Goal: Task Accomplishment & Management: Manage account settings

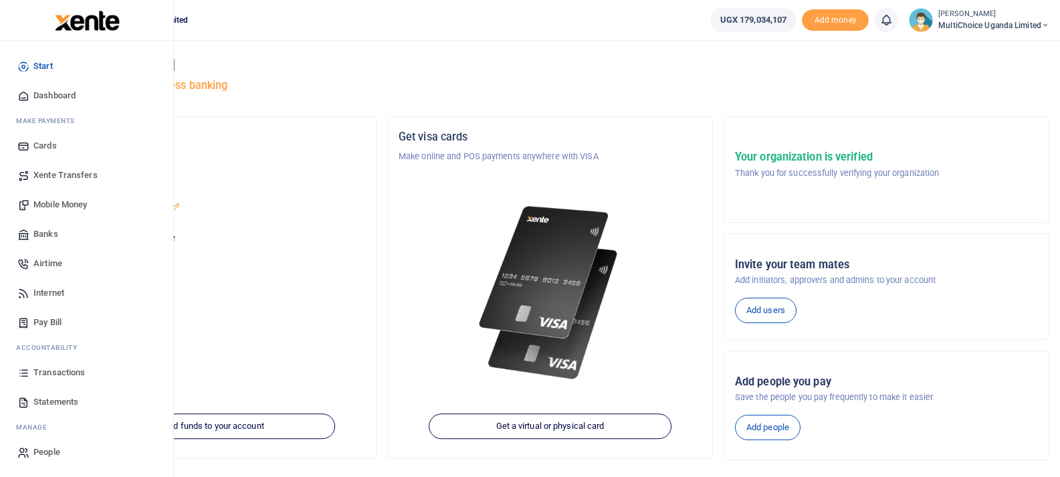
click at [59, 206] on span "Mobile Money" at bounding box center [60, 204] width 54 height 13
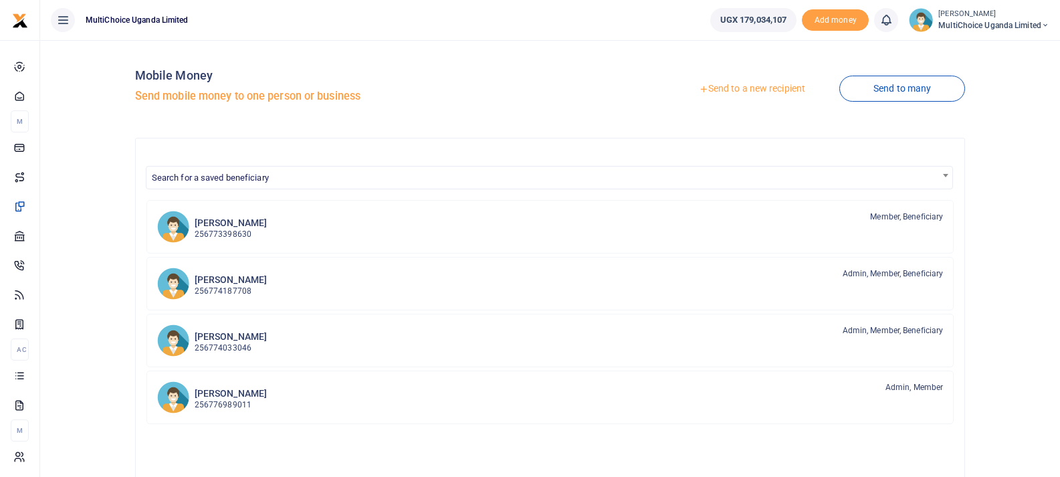
click at [754, 89] on link "Send to a new recipient" at bounding box center [752, 89] width 175 height 24
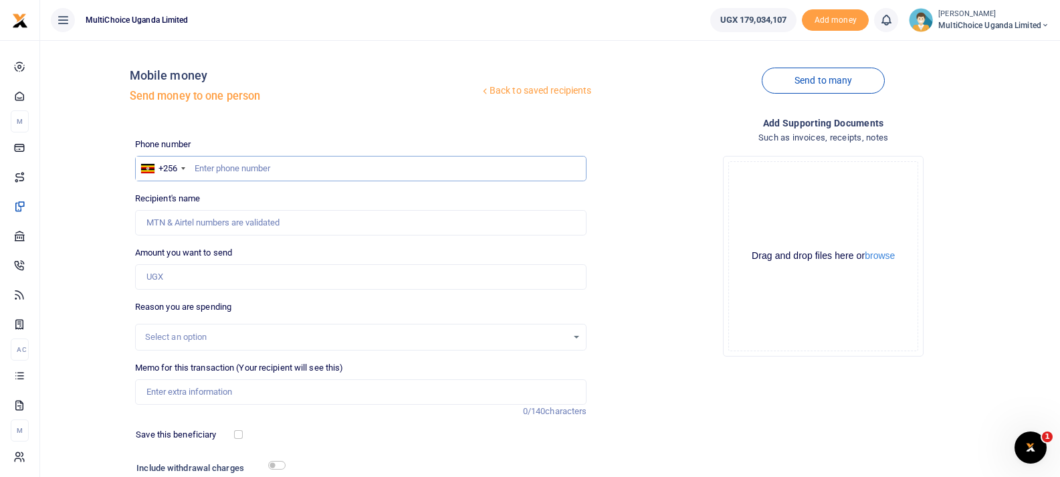
click at [241, 172] on input "text" at bounding box center [361, 168] width 452 height 25
paste input "70249491"
type input "70249491"
click at [252, 177] on input "70249491" at bounding box center [361, 168] width 452 height 25
click at [1031, 27] on span "MultiChoice Uganda Limited" at bounding box center [994, 25] width 111 height 12
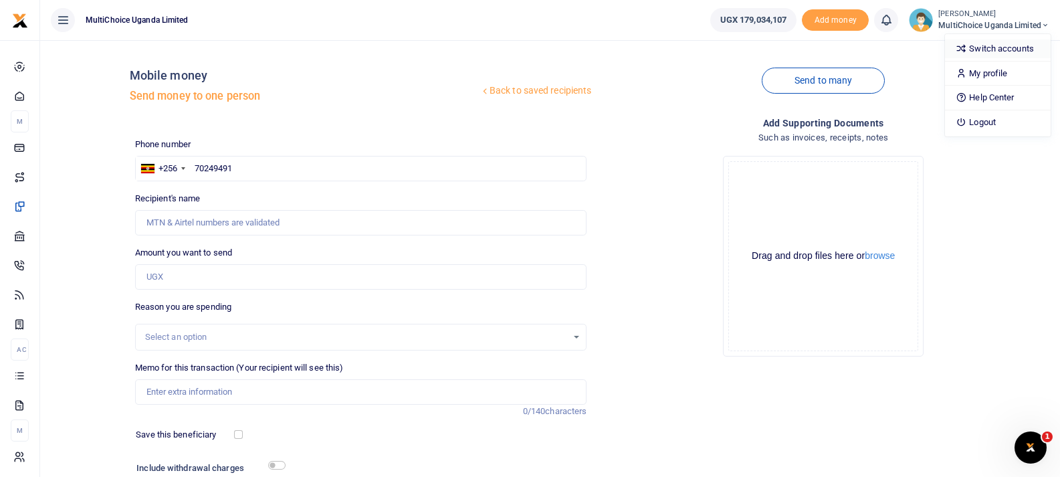
click at [1011, 52] on link "Switch accounts" at bounding box center [998, 48] width 106 height 19
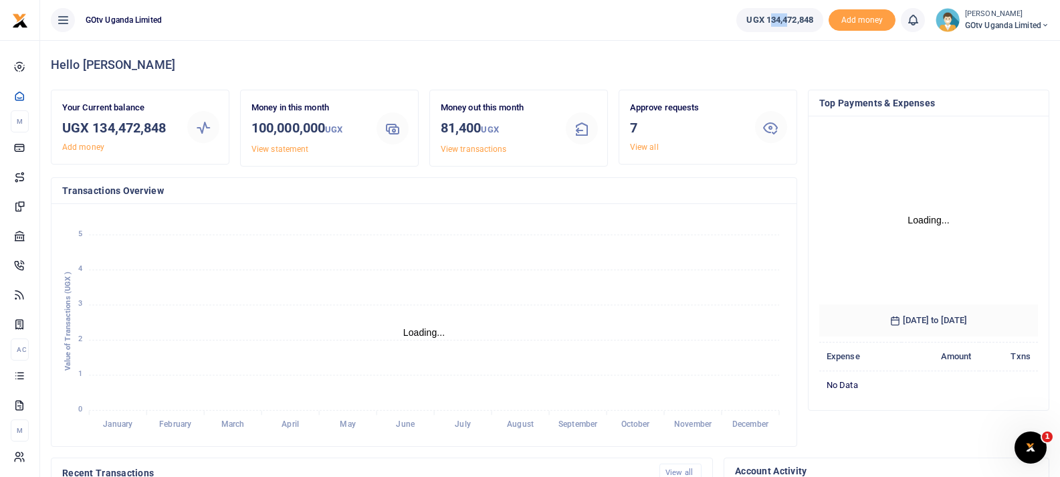
drag, startPoint x: 763, startPoint y: 23, endPoint x: 783, endPoint y: 25, distance: 20.1
click at [783, 25] on span "UGX 134,472,848" at bounding box center [780, 19] width 67 height 13
drag, startPoint x: 759, startPoint y: 25, endPoint x: 809, endPoint y: 25, distance: 49.5
click at [809, 25] on span "UGX 134,472,848" at bounding box center [780, 19] width 67 height 13
copy span "134,472,848"
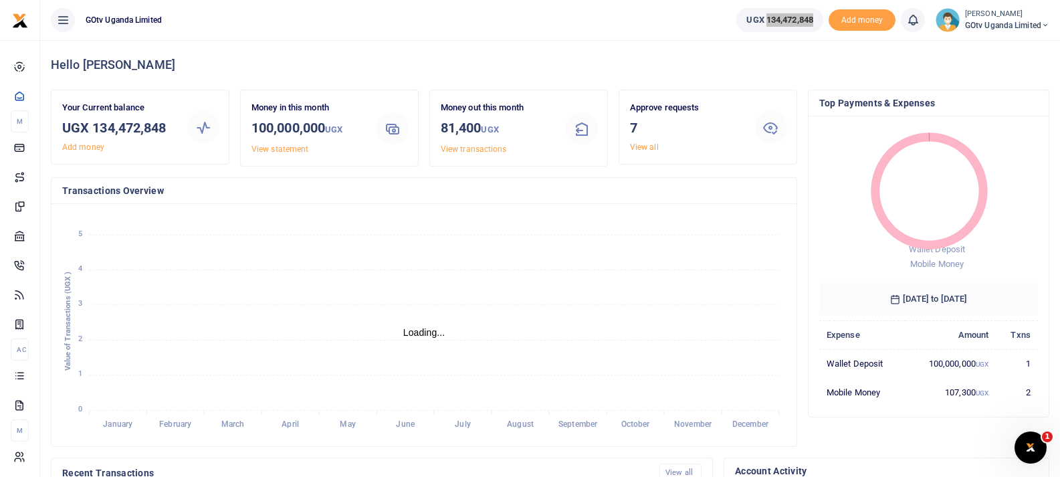
scroll to position [11, 11]
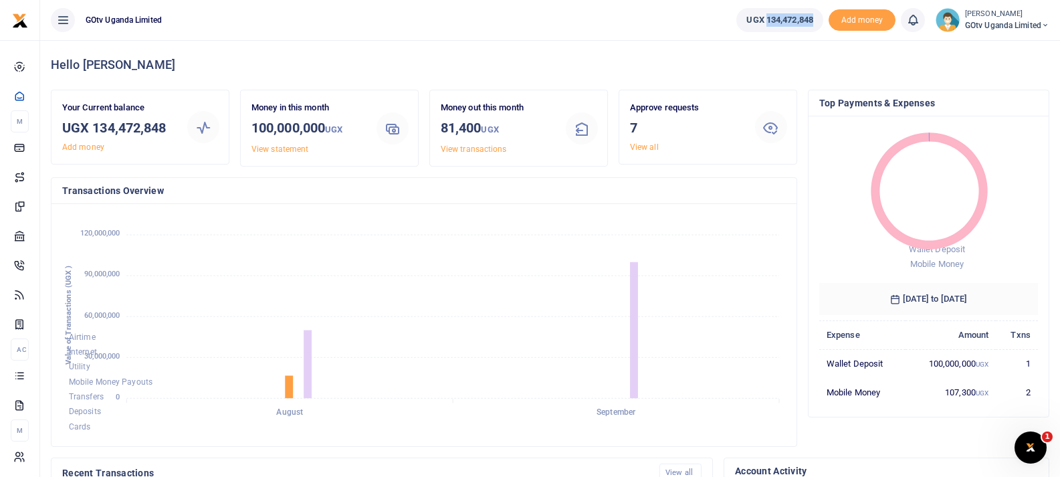
copy span "134,472,848"
click at [1047, 24] on icon at bounding box center [1046, 25] width 8 height 9
click at [1015, 47] on link "Switch accounts" at bounding box center [1000, 48] width 106 height 19
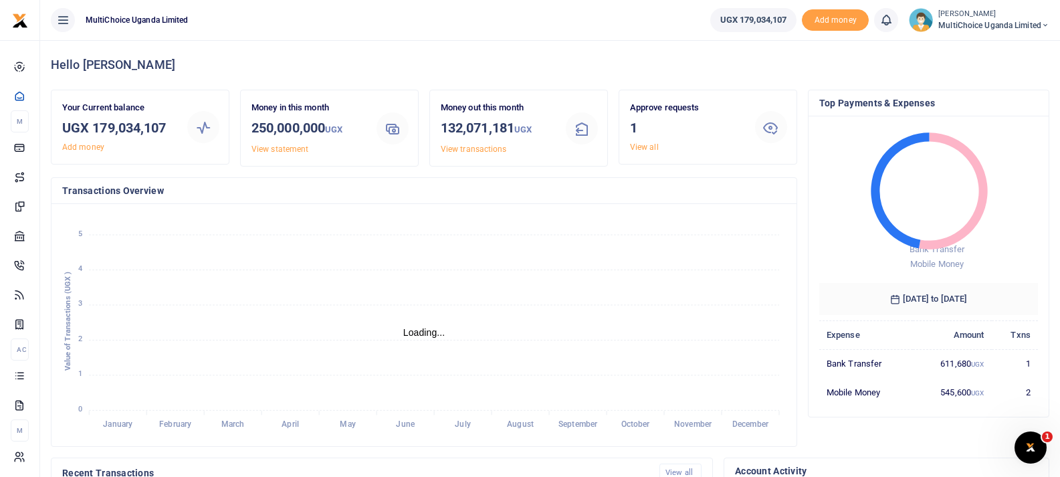
scroll to position [11, 11]
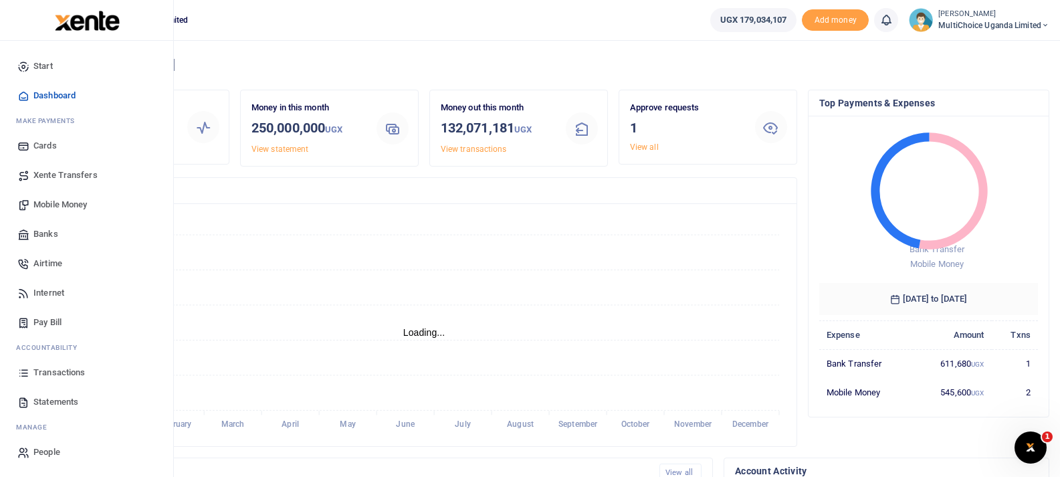
click at [57, 203] on span "Mobile Money" at bounding box center [60, 204] width 54 height 13
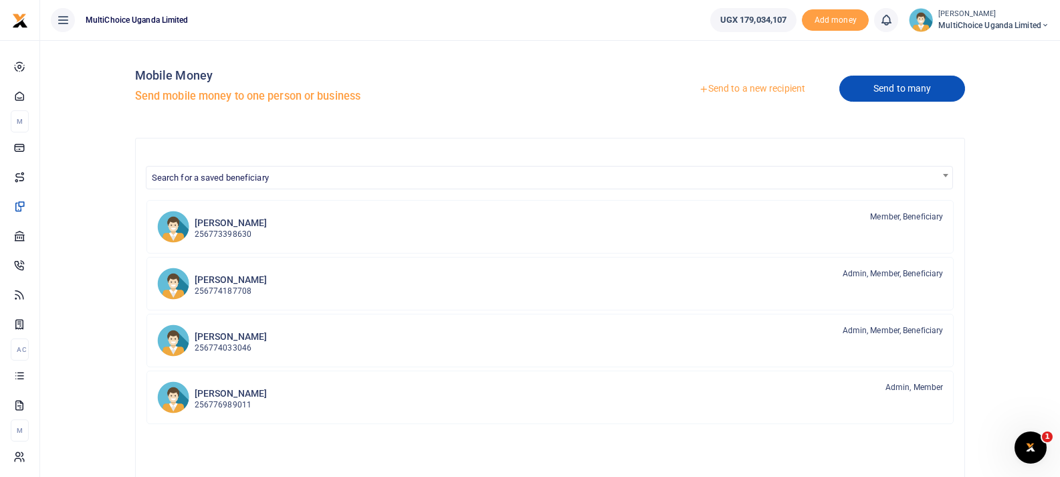
click at [926, 94] on link "Send to many" at bounding box center [903, 89] width 126 height 26
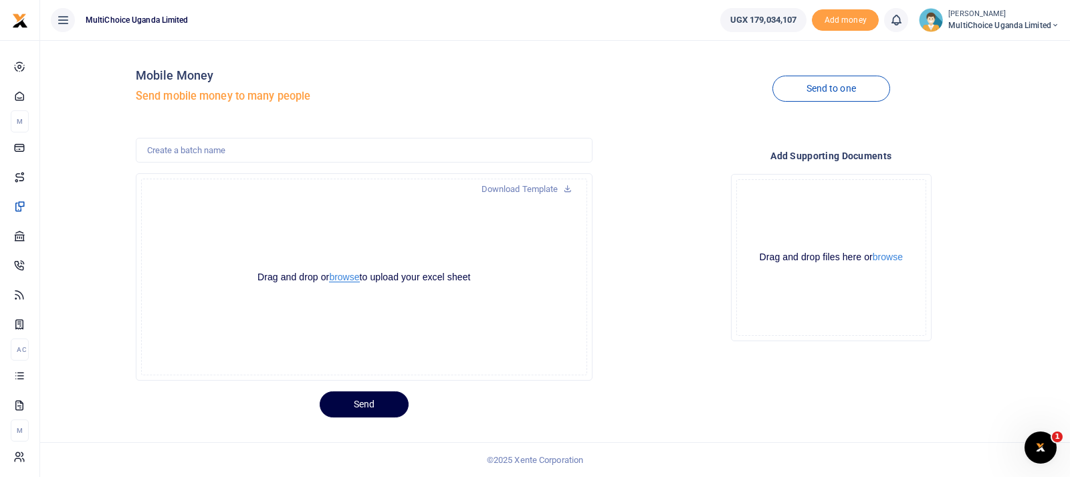
click at [351, 281] on button "browse" at bounding box center [344, 277] width 30 height 10
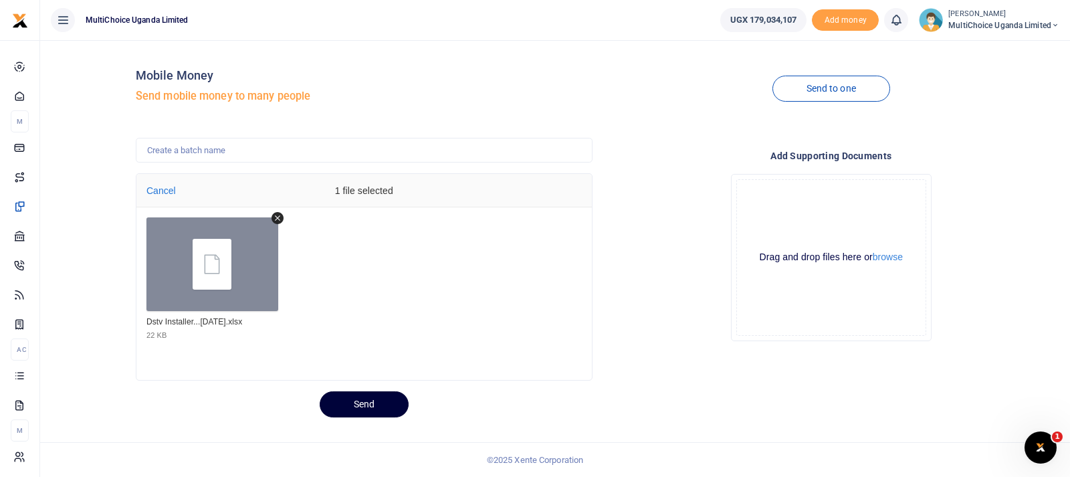
click at [387, 411] on button "Send" at bounding box center [364, 404] width 89 height 26
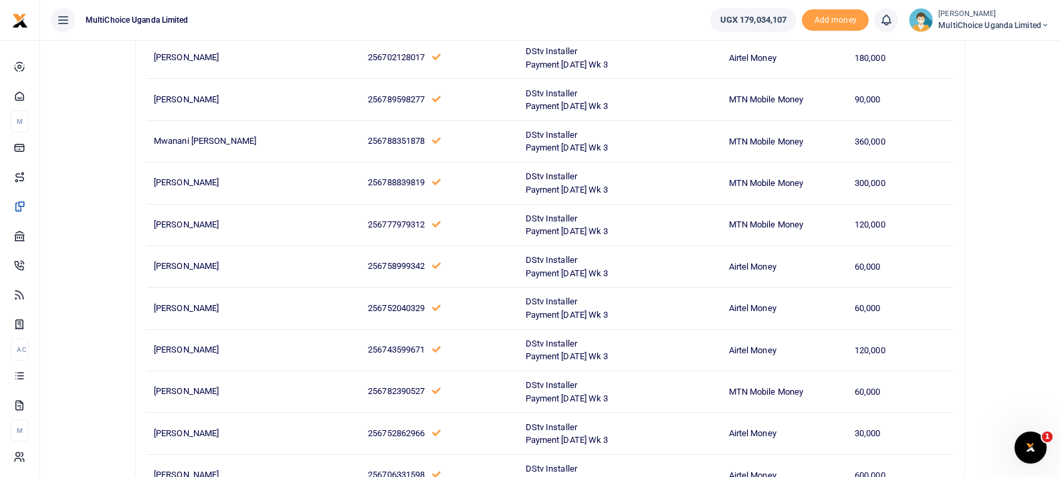
scroll to position [13555, 0]
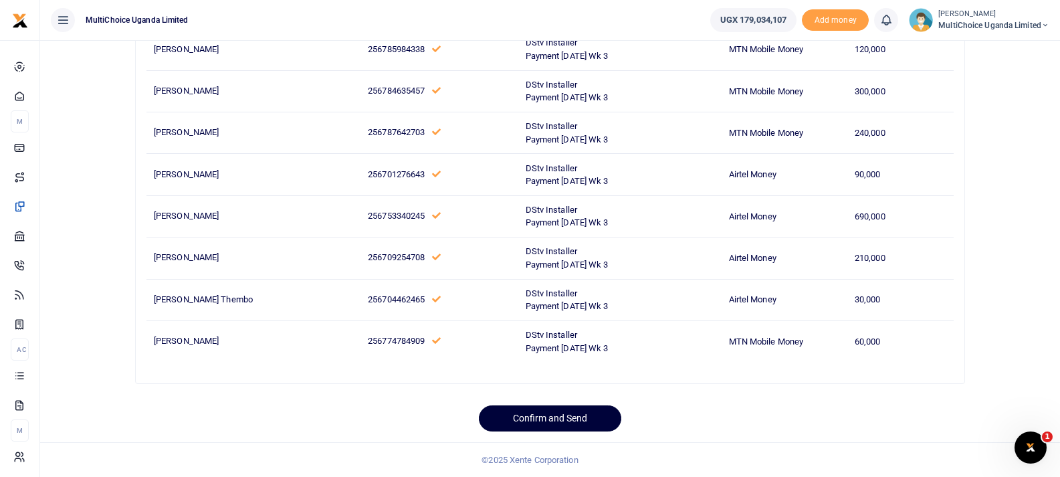
click at [560, 417] on button "Confirm and Send" at bounding box center [550, 418] width 142 height 26
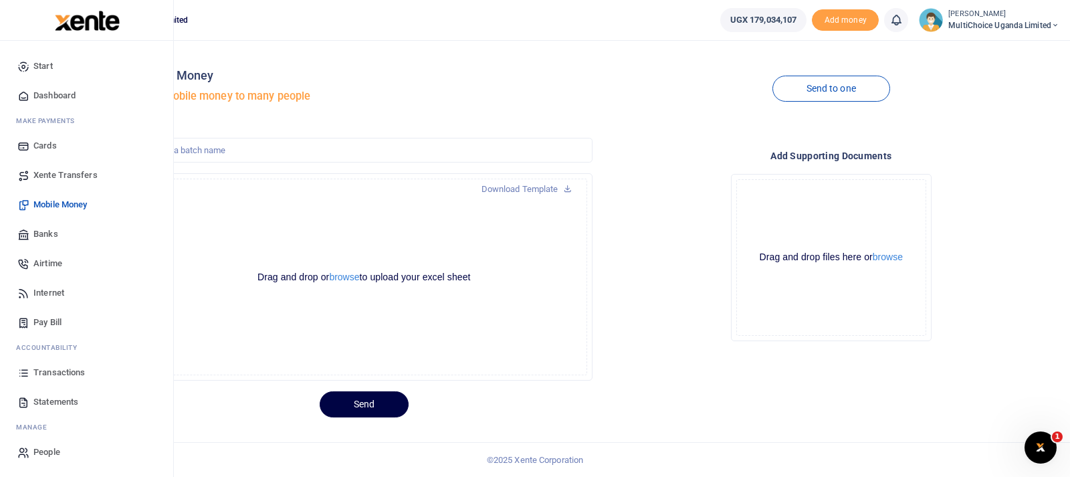
click at [51, 363] on link "Transactions" at bounding box center [87, 372] width 152 height 29
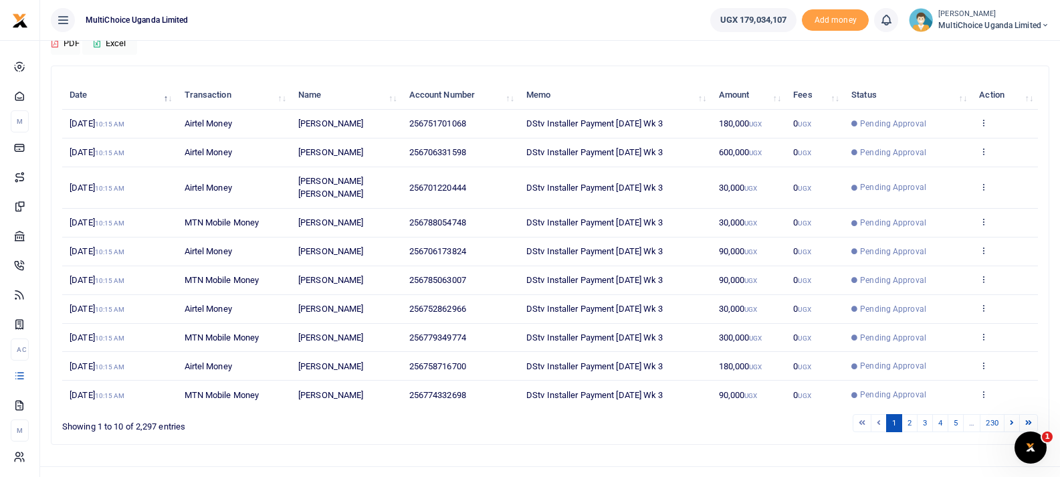
scroll to position [138, 0]
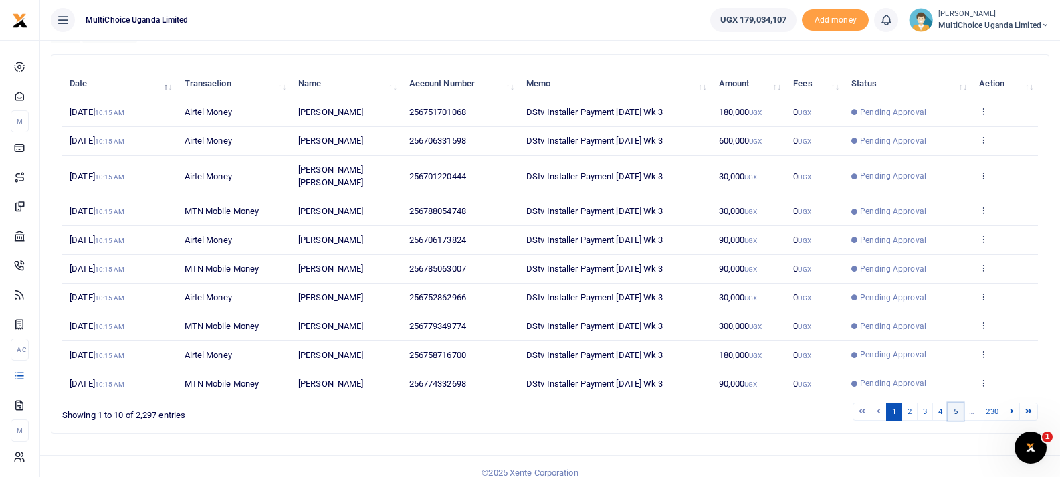
click at [953, 403] on link "5" at bounding box center [956, 412] width 16 height 18
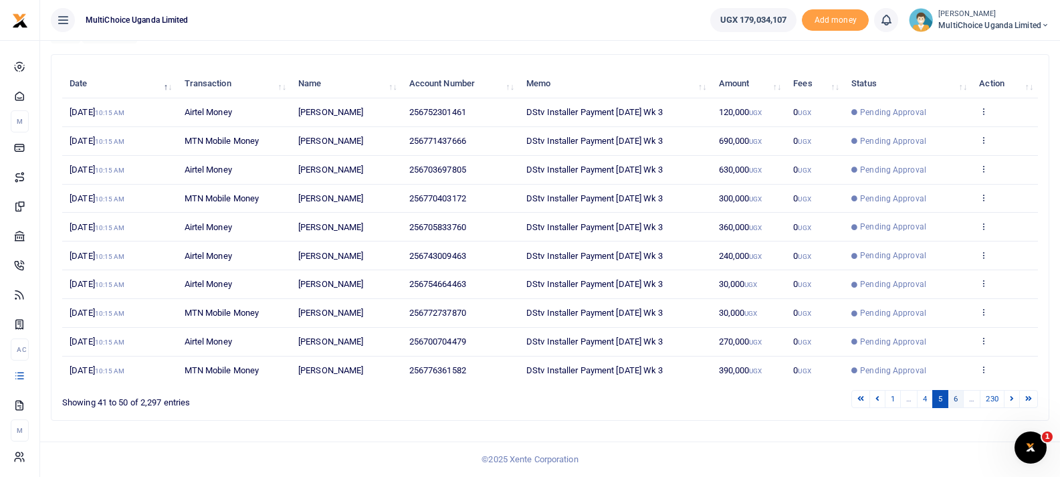
click at [956, 405] on link "6" at bounding box center [956, 399] width 16 height 18
click at [956, 405] on link "7" at bounding box center [956, 399] width 16 height 18
click at [956, 405] on link "8" at bounding box center [956, 399] width 16 height 18
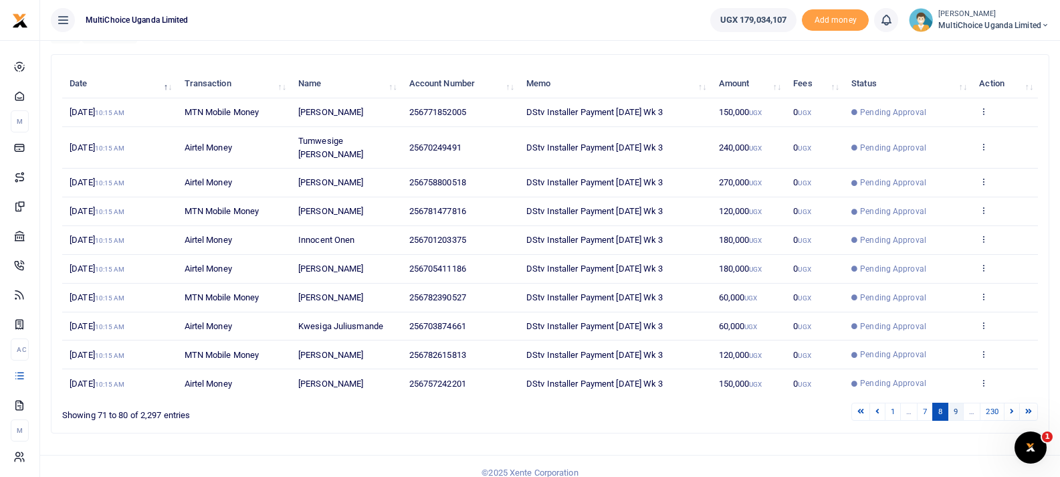
click at [957, 405] on link "9" at bounding box center [956, 412] width 16 height 18
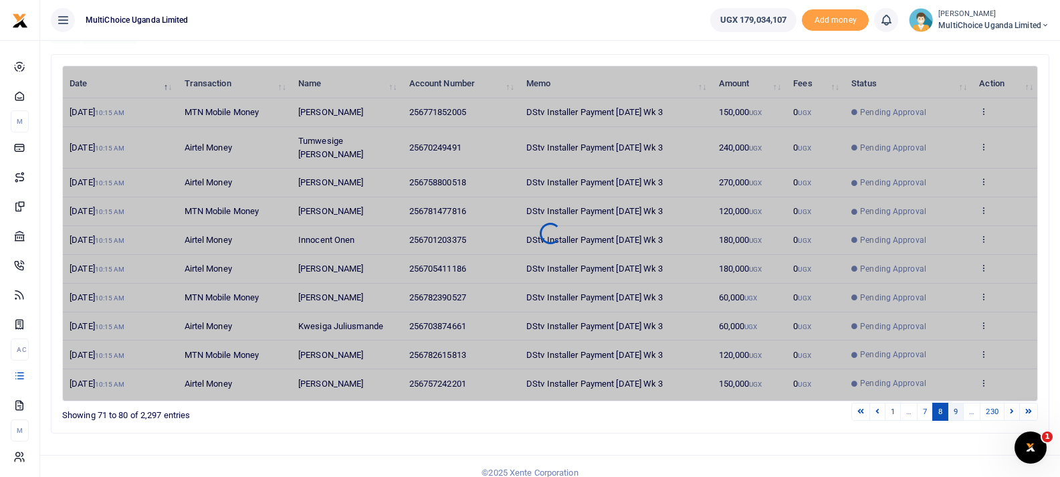
click at [957, 405] on link "9" at bounding box center [956, 412] width 16 height 18
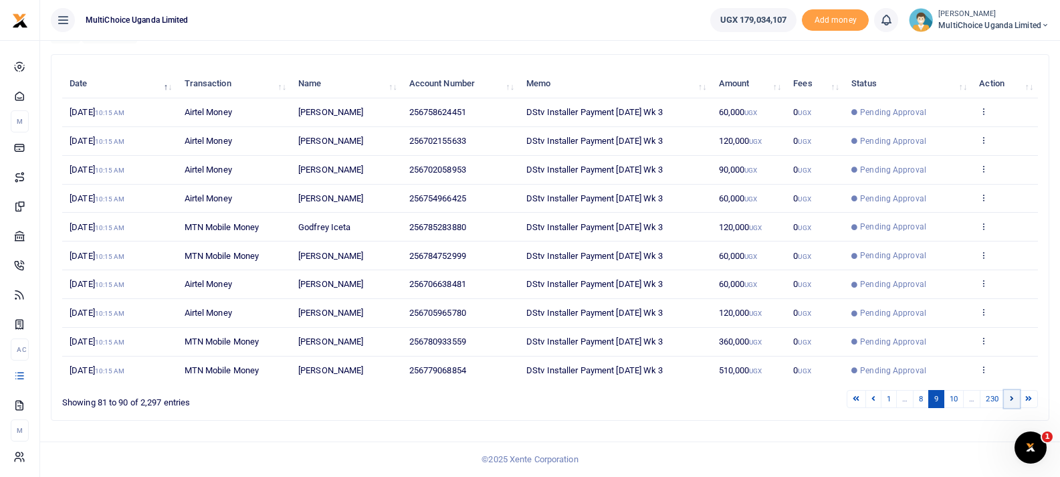
click at [1011, 401] on icon at bounding box center [1012, 398] width 4 height 7
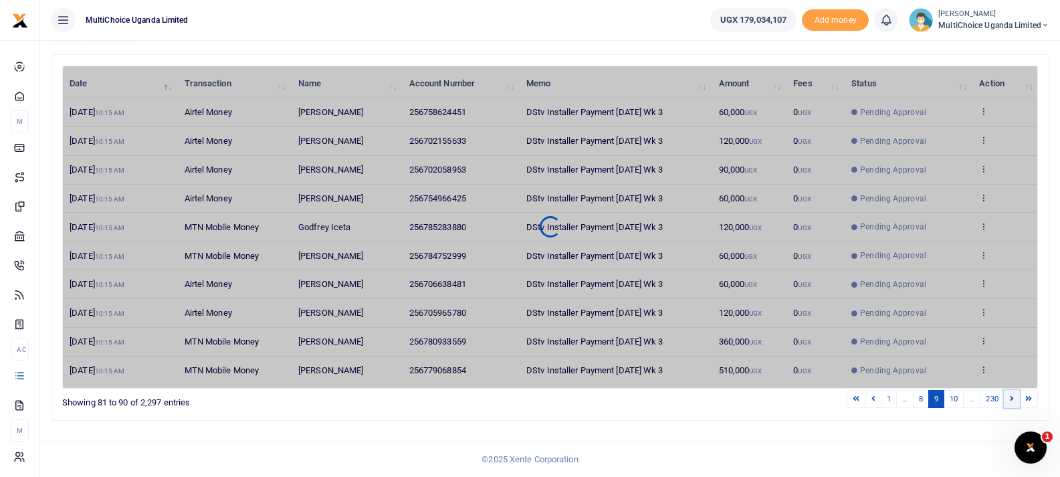
click at [1011, 401] on icon at bounding box center [1012, 398] width 4 height 7
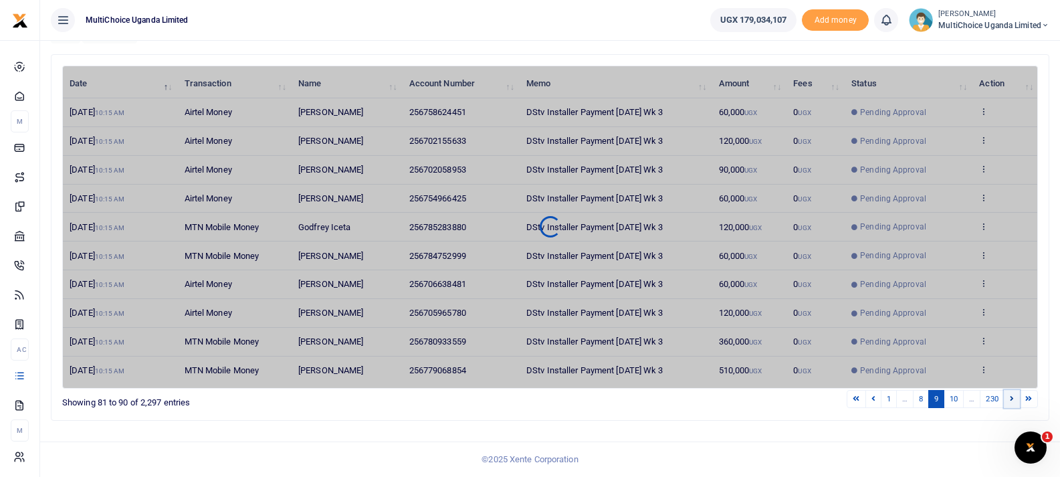
click at [1011, 401] on icon at bounding box center [1012, 398] width 4 height 7
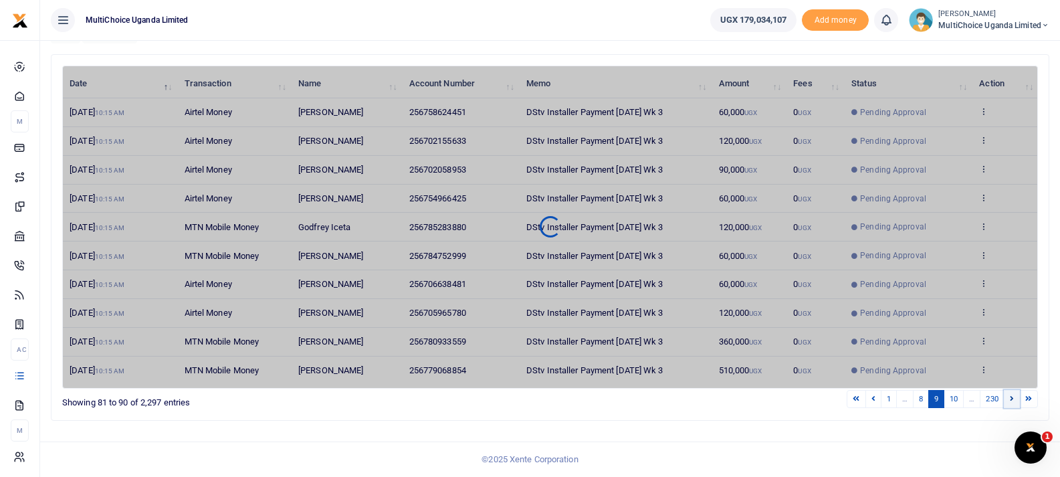
click at [1011, 401] on icon at bounding box center [1012, 398] width 4 height 7
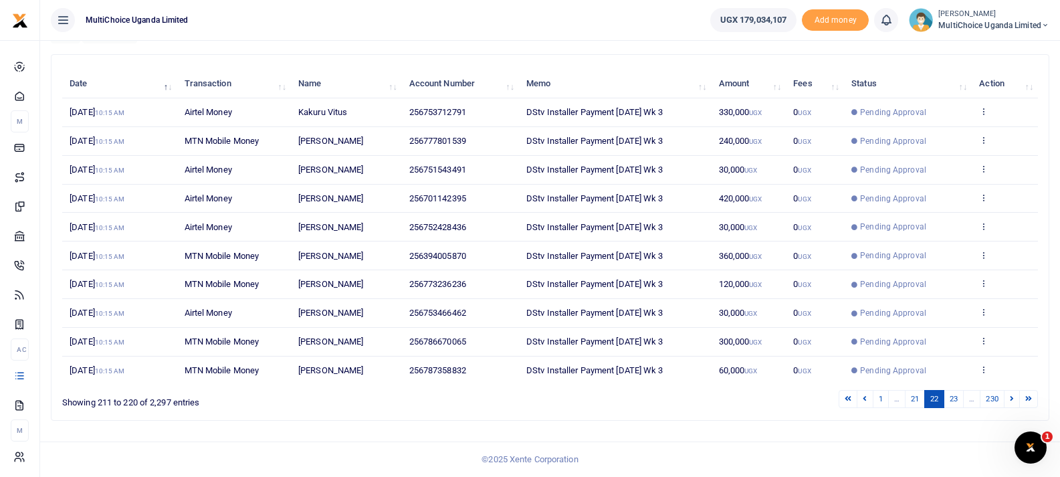
click at [1011, 401] on icon at bounding box center [1012, 398] width 4 height 7
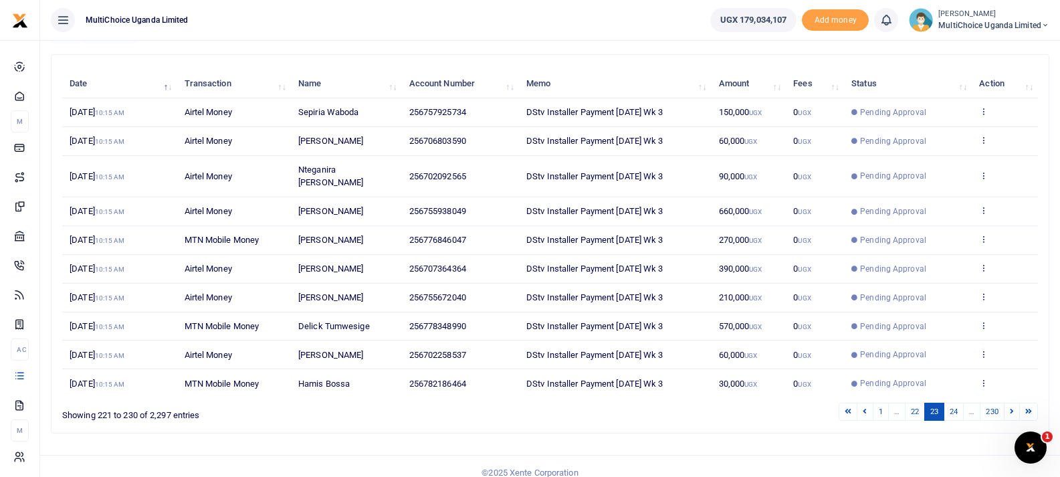
click at [1011, 407] on icon at bounding box center [1012, 410] width 4 height 7
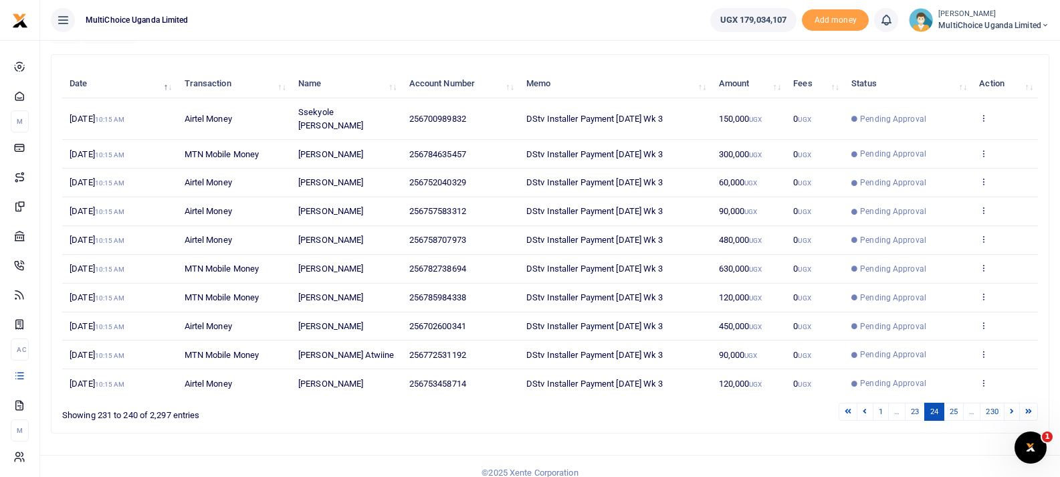
click at [1011, 407] on icon at bounding box center [1012, 410] width 4 height 7
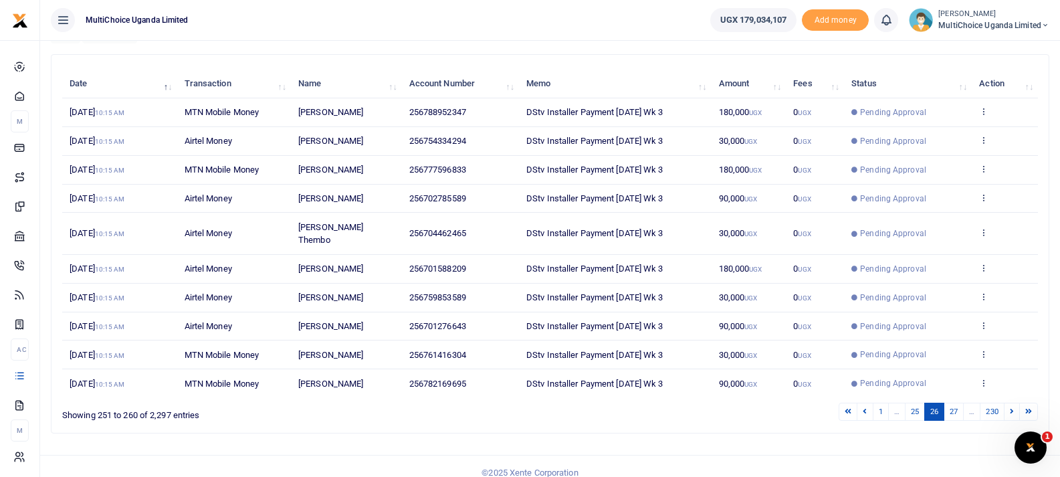
click at [1011, 401] on div "Date Transaction Name Account Number Memo Amount Fees Status Action [DATE] 10:1…" at bounding box center [550, 234] width 976 height 336
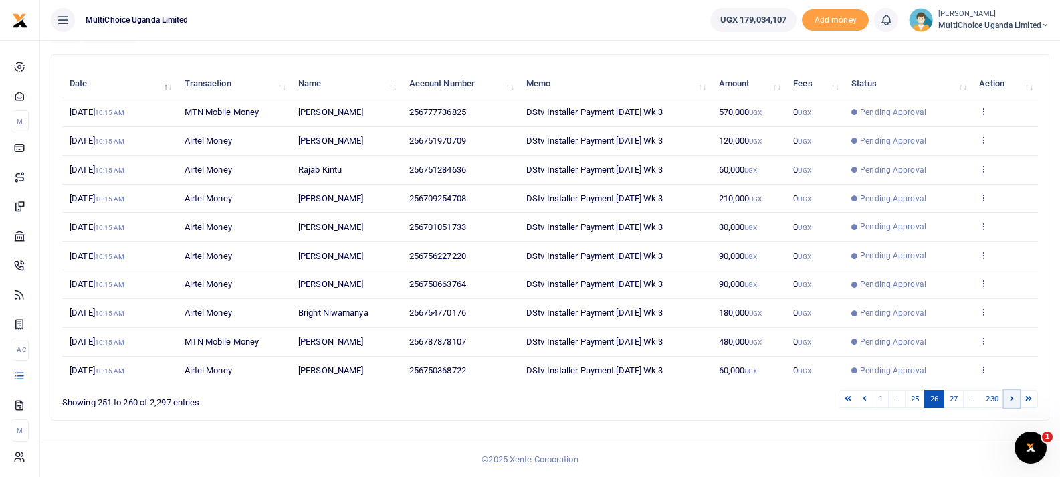
click at [1011, 401] on icon at bounding box center [1012, 398] width 4 height 7
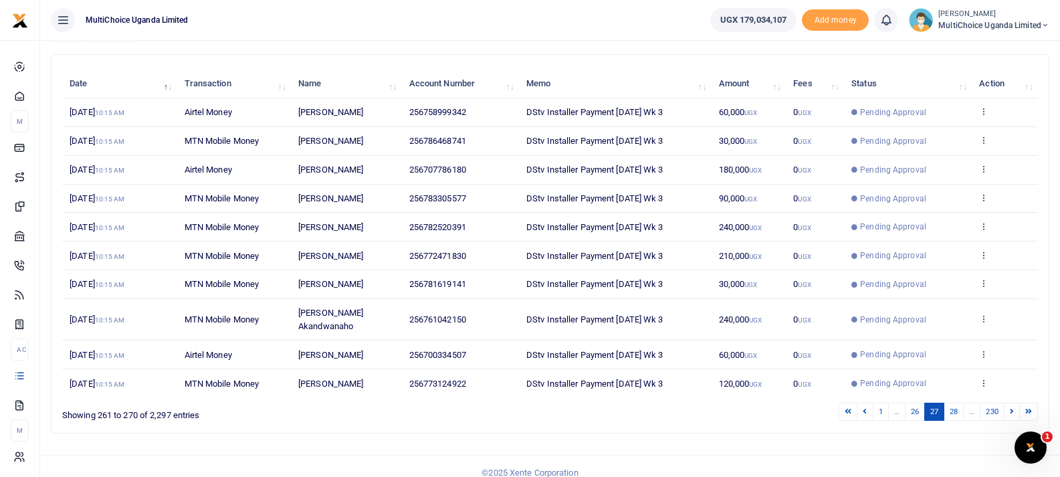
click at [1011, 407] on icon at bounding box center [1012, 410] width 4 height 7
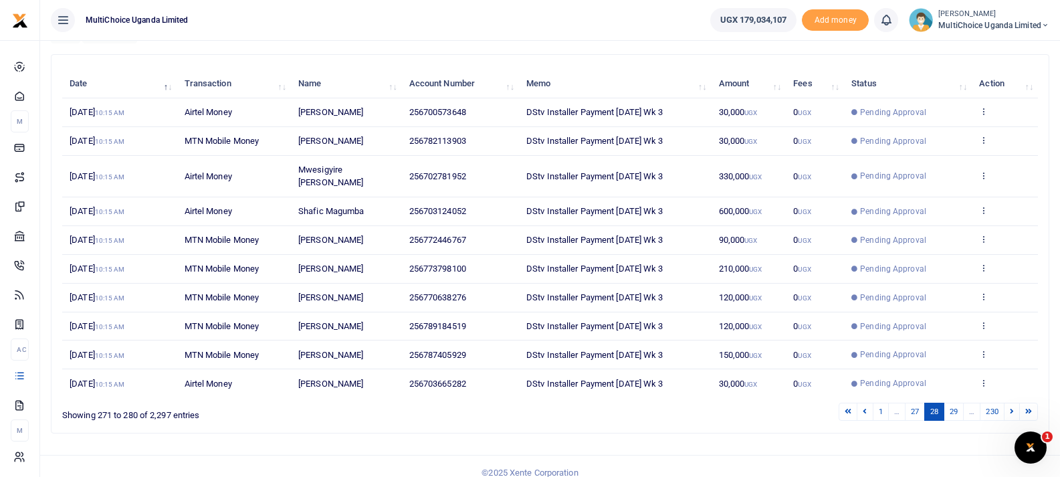
click at [1011, 407] on icon at bounding box center [1012, 410] width 4 height 7
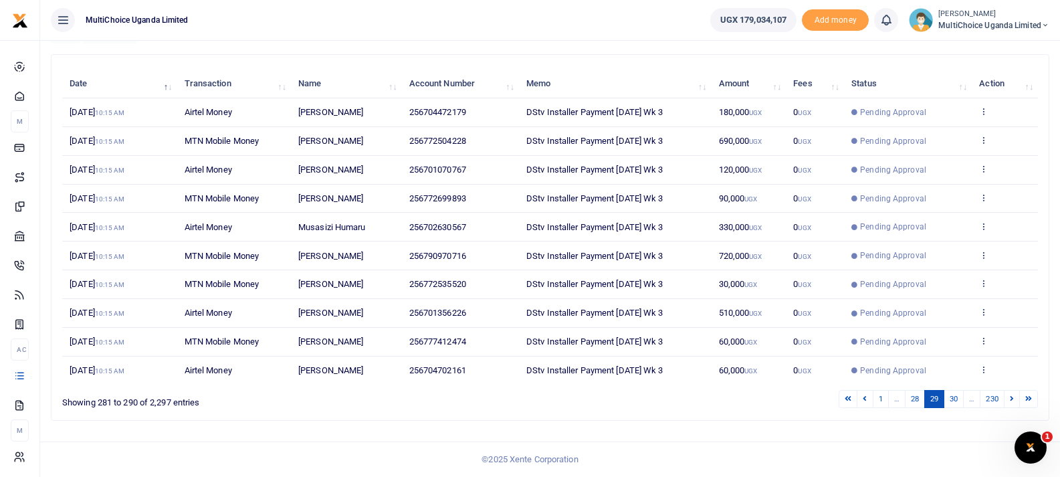
click at [1011, 401] on icon at bounding box center [1012, 398] width 4 height 7
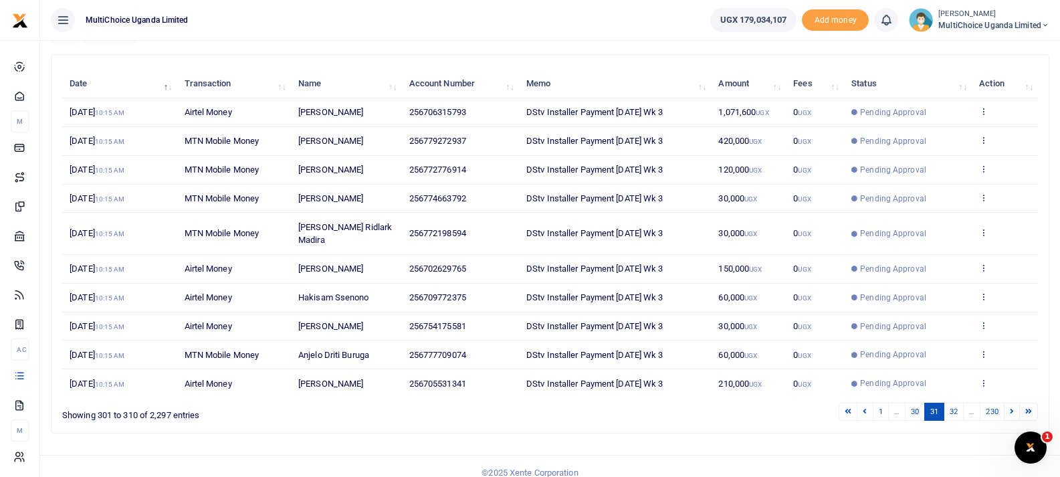
click at [1011, 407] on icon at bounding box center [1012, 410] width 4 height 7
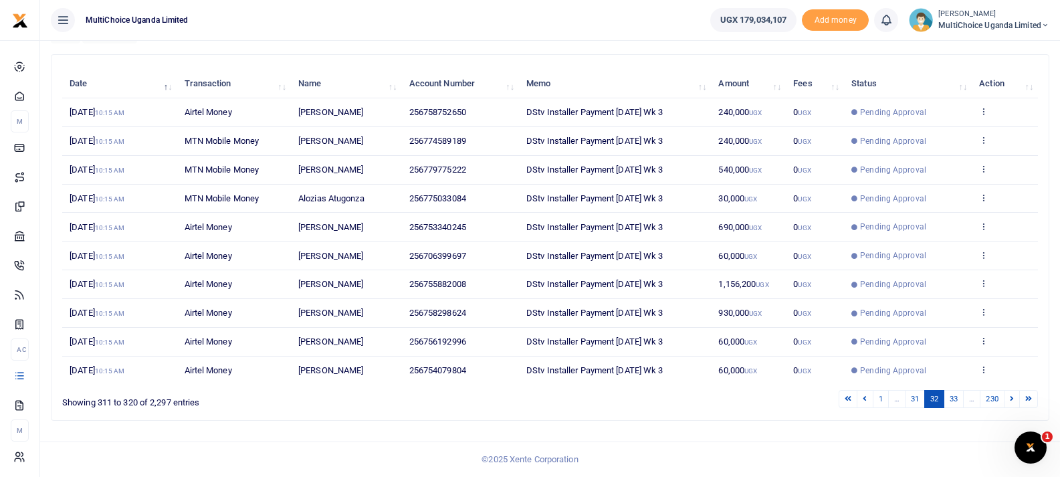
click at [1011, 401] on icon at bounding box center [1012, 398] width 4 height 7
click at [880, 401] on link "1" at bounding box center [881, 399] width 16 height 18
